Goal: Transaction & Acquisition: Book appointment/travel/reservation

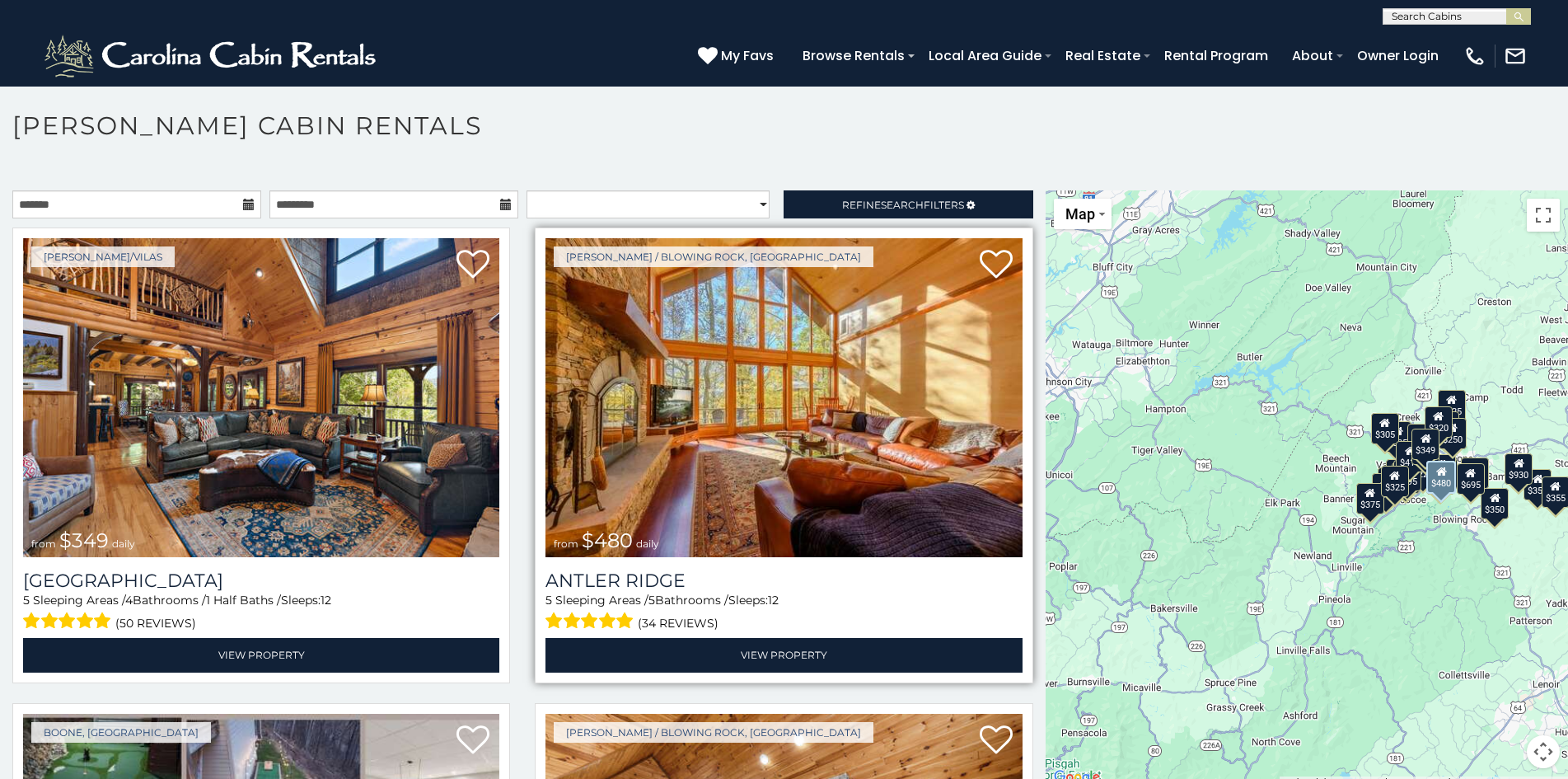
scroll to position [9, 0]
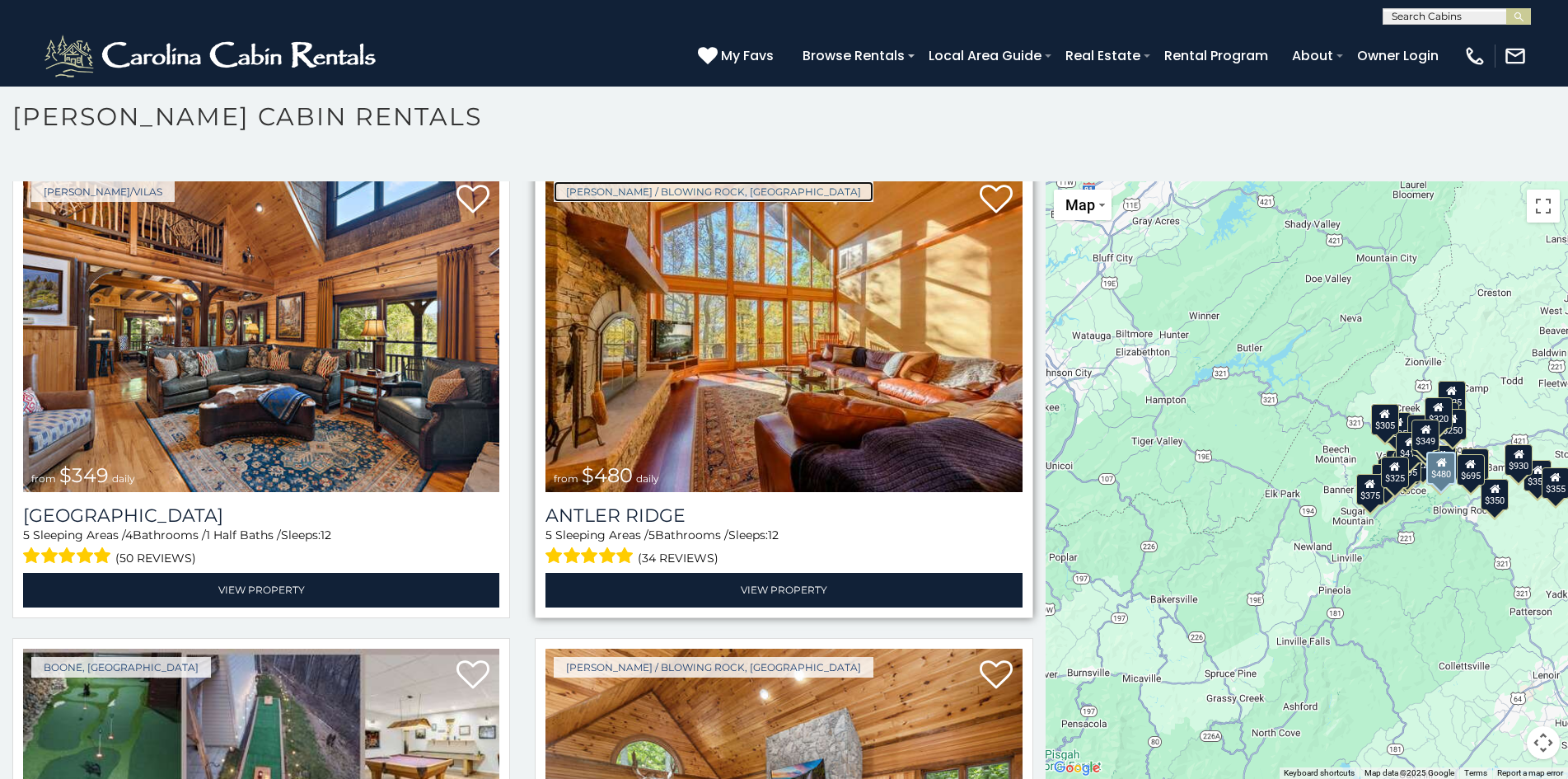
click at [596, 187] on link "Boone / Blowing Rock, NC" at bounding box center [713, 192] width 320 height 21
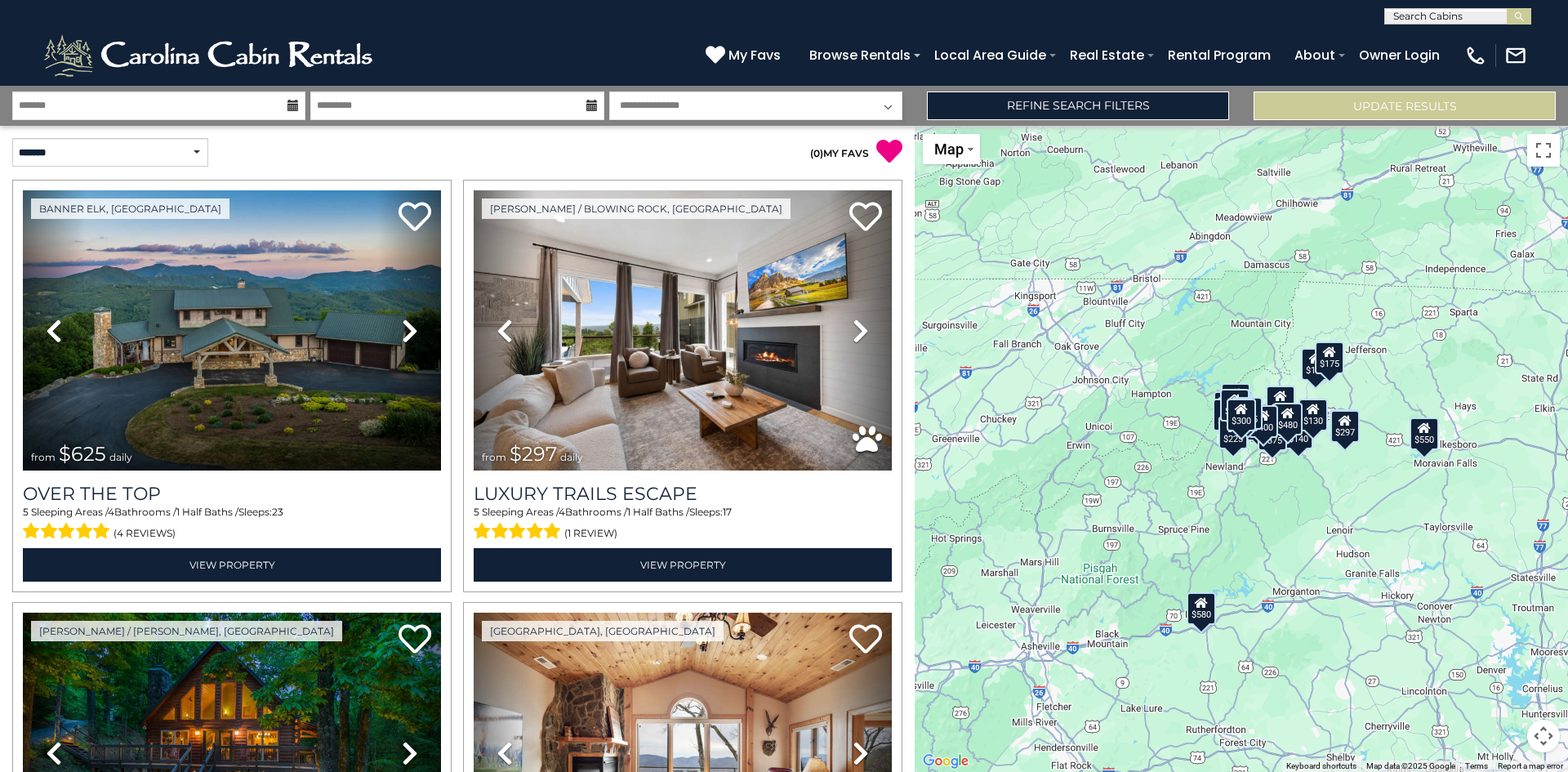
scroll to position [22, 0]
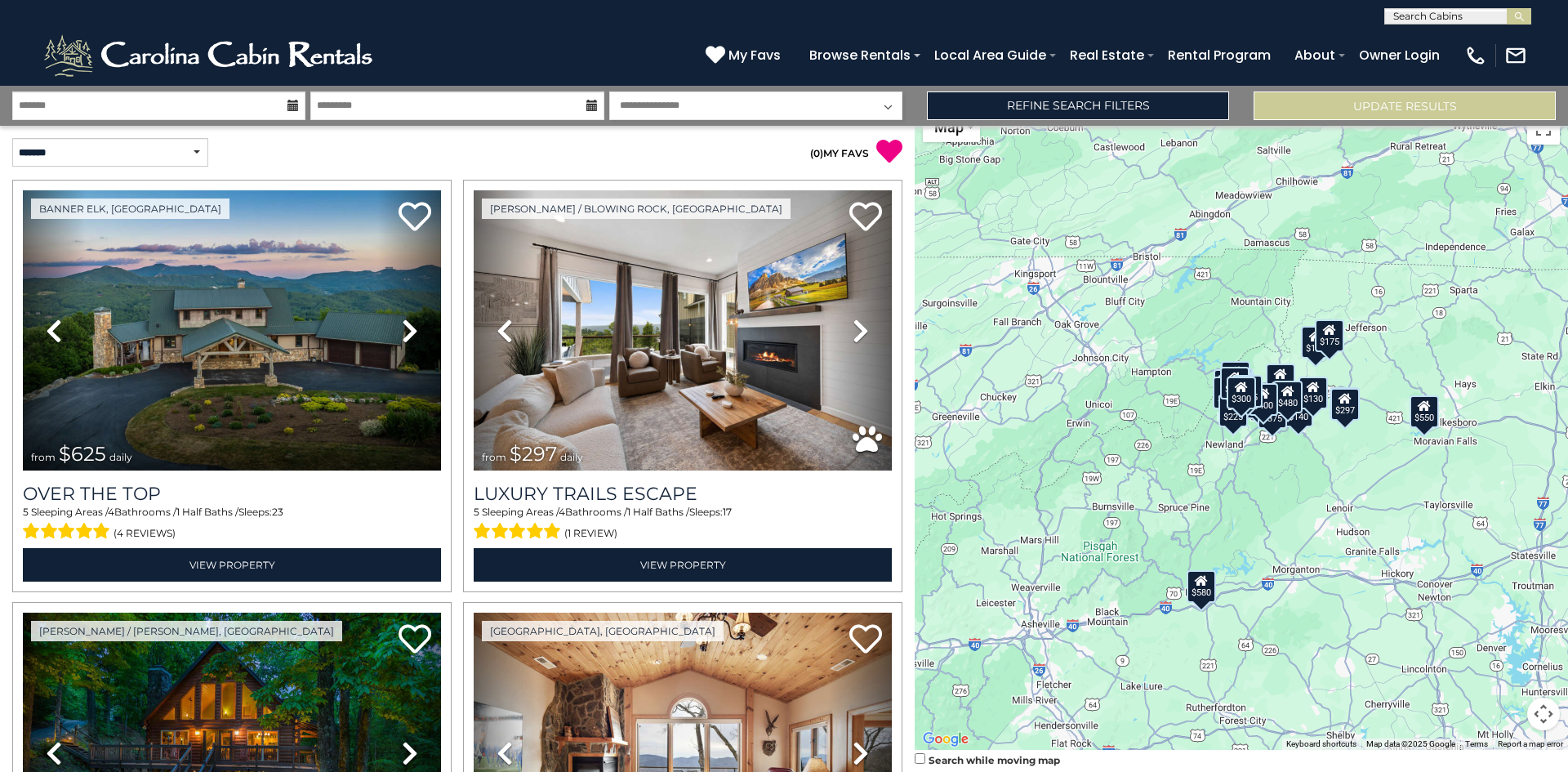
click at [921, 602] on div "$625 $297 $175 $300 $580 $290 $424 $395 $270 $185 $230 $550 $349 $230 $160 $325…" at bounding box center [1241, 427] width 653 height 646
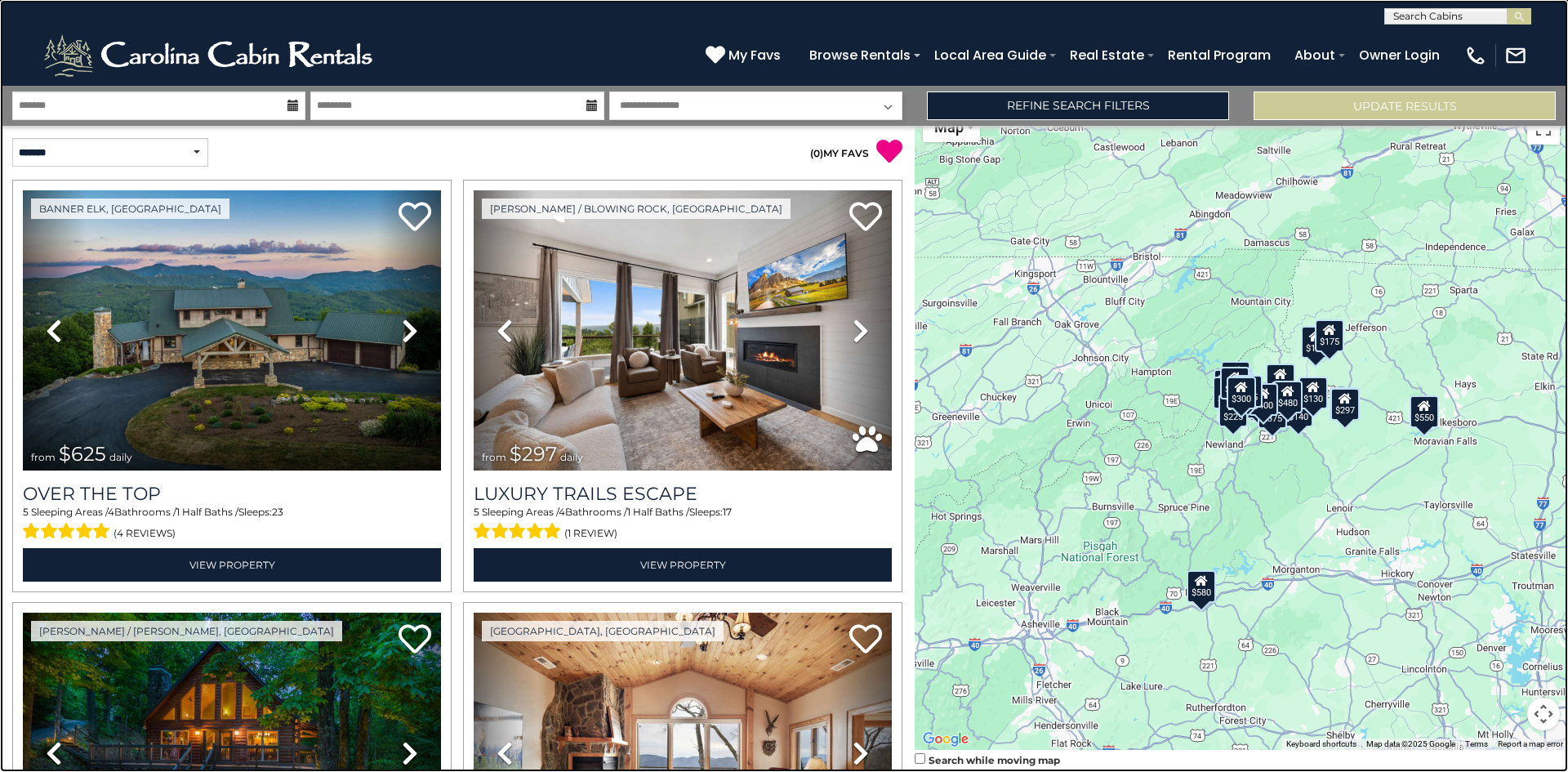
click at [213, 300] on link at bounding box center [784, 386] width 1568 height 772
